Goal: Transaction & Acquisition: Purchase product/service

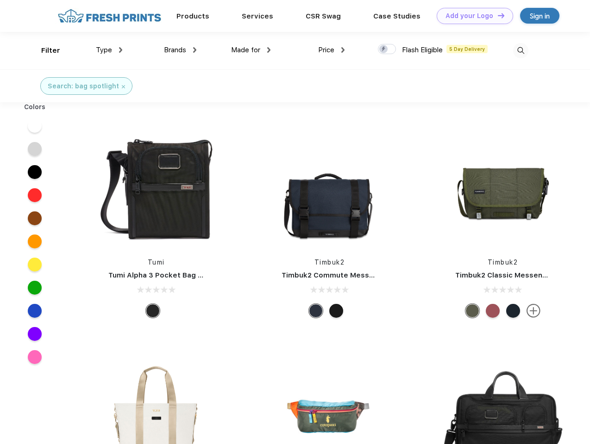
scroll to position [0, 0]
click at [471, 16] on link "Add your Logo Design Tool" at bounding box center [474, 16] width 76 height 16
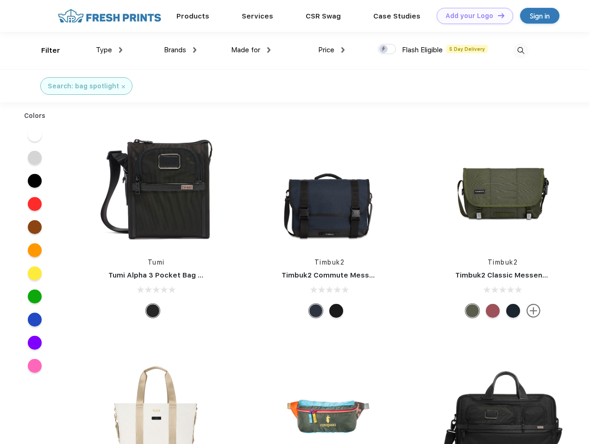
click at [0, 0] on div "Design Tool" at bounding box center [0, 0] width 0 height 0
click at [497, 15] on link "Add your Logo Design Tool" at bounding box center [474, 16] width 76 height 16
click at [44, 50] on div "Filter" at bounding box center [50, 50] width 19 height 11
click at [109, 50] on span "Type" at bounding box center [104, 50] width 16 height 8
click at [180, 50] on span "Brands" at bounding box center [175, 50] width 22 height 8
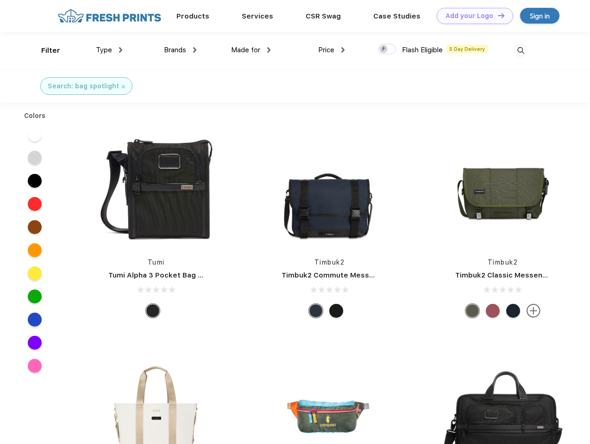
click at [251, 50] on span "Made for" at bounding box center [245, 50] width 29 height 8
click at [331, 50] on span "Price" at bounding box center [326, 50] width 16 height 8
click at [387, 50] on div at bounding box center [387, 49] width 18 height 10
click at [384, 50] on input "checkbox" at bounding box center [381, 46] width 6 height 6
click at [520, 50] on img at bounding box center [520, 50] width 15 height 15
